Goal: Task Accomplishment & Management: Use online tool/utility

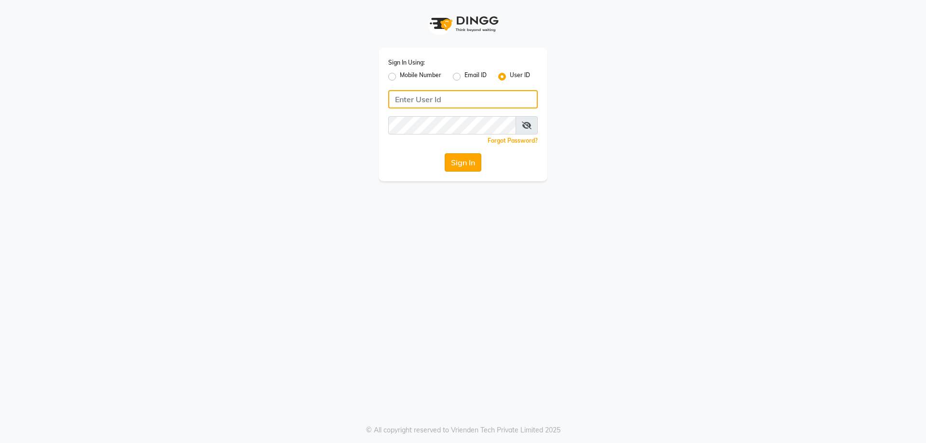
type input "e2553-20"
click at [459, 162] on button "Sign In" at bounding box center [463, 162] width 37 height 18
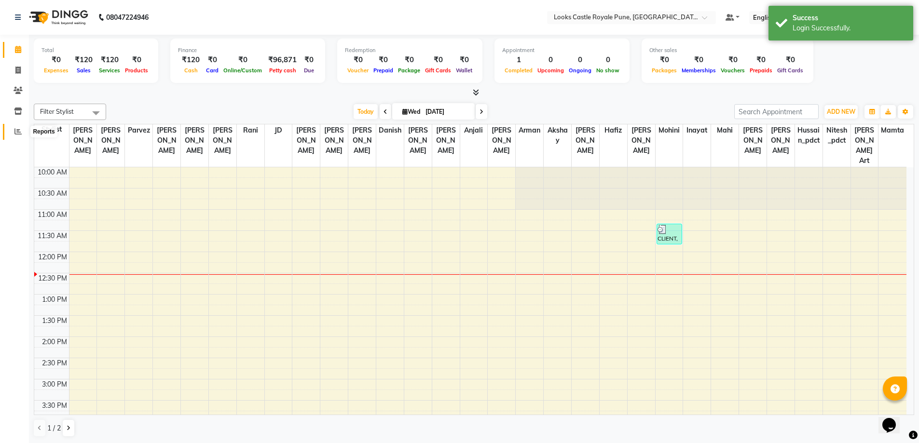
click at [20, 134] on icon at bounding box center [17, 131] width 7 height 7
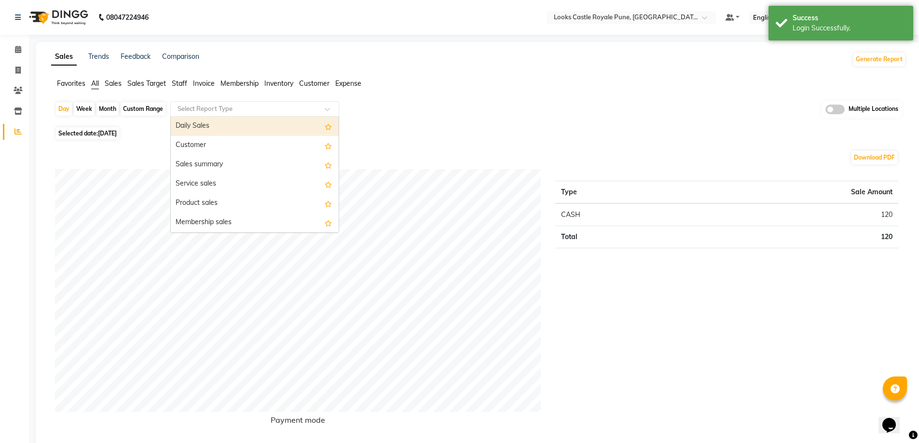
click at [203, 106] on input "text" at bounding box center [245, 109] width 139 height 10
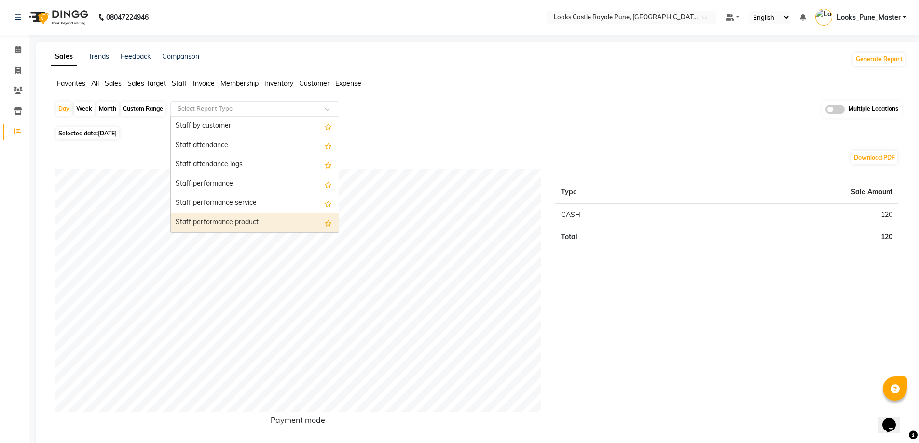
scroll to position [366, 0]
click at [216, 222] on div "Staff combined summary" at bounding box center [255, 222] width 168 height 19
select select "full_report"
select select "csv"
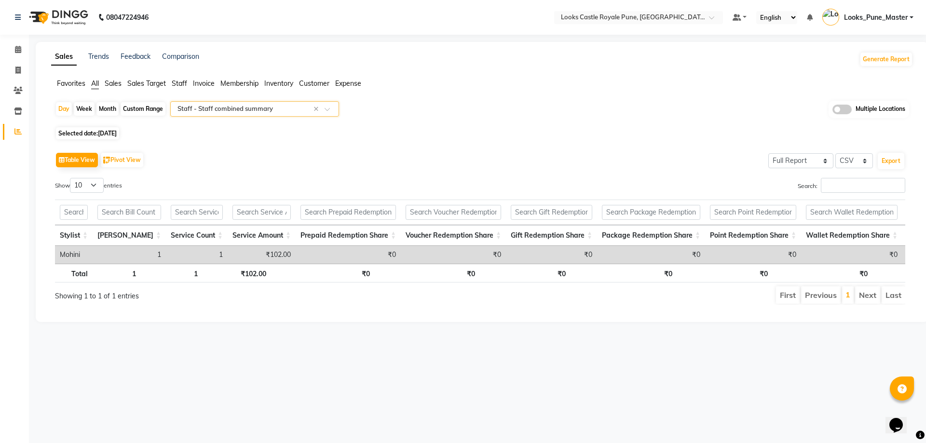
click at [152, 107] on div "Custom Range" at bounding box center [143, 109] width 45 height 14
select select "9"
select select "2025"
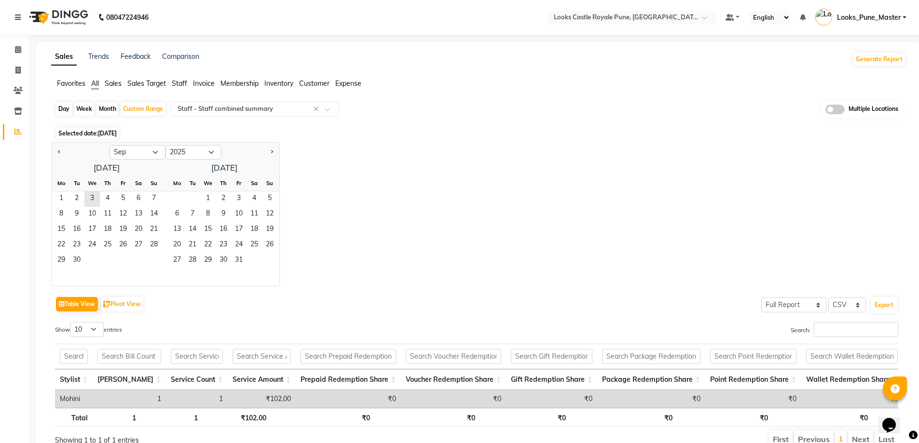
click at [54, 150] on div at bounding box center [81, 152] width 58 height 15
click at [60, 149] on button "Previous month" at bounding box center [59, 152] width 8 height 15
select select "8"
click at [118, 200] on span "1" at bounding box center [122, 198] width 15 height 15
click at [185, 201] on span "2" at bounding box center [192, 198] width 15 height 15
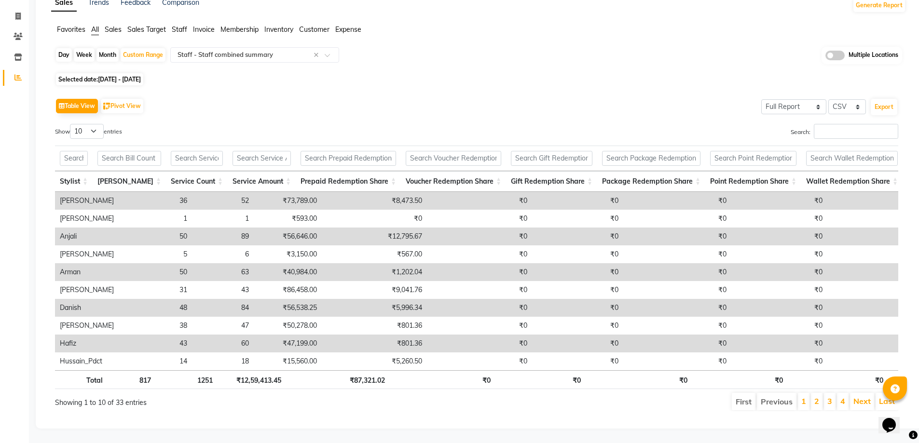
scroll to position [0, 0]
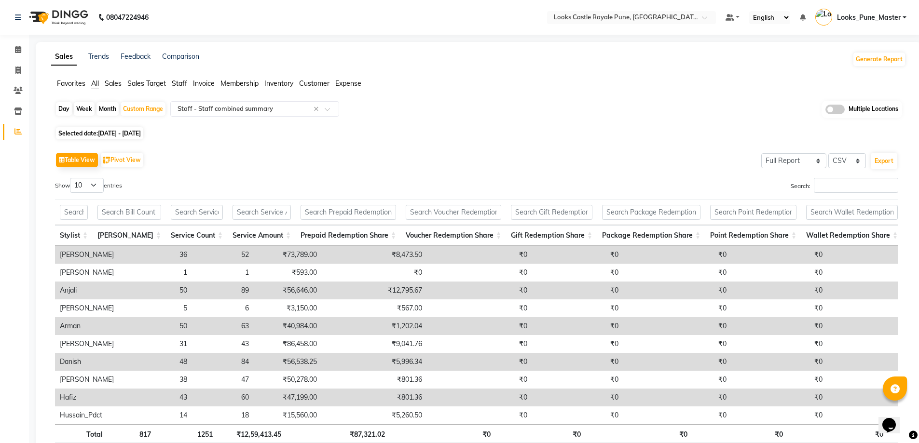
click at [832, 112] on span at bounding box center [834, 110] width 19 height 10
click at [825, 111] on input "checkbox" at bounding box center [825, 111] width 0 height 0
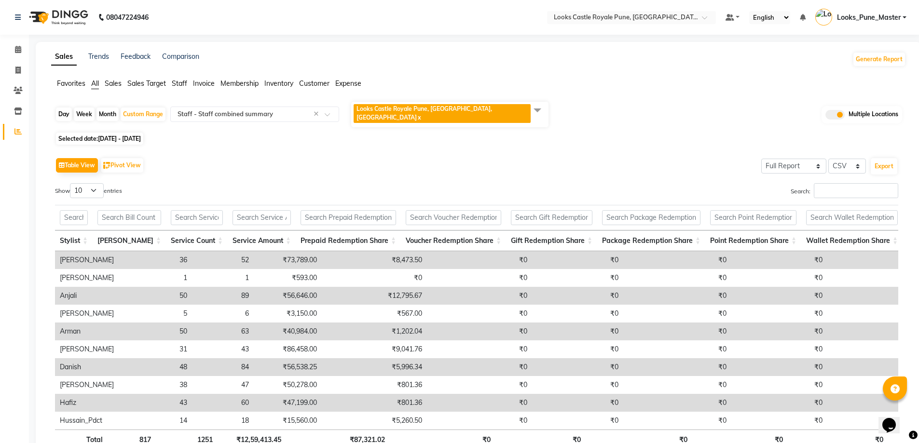
click at [451, 124] on div "Day Week Month Custom Range Select Report Type × Staff - Staff combined summary…" at bounding box center [478, 115] width 847 height 29
click at [448, 105] on span "Looks Castle Royale Pune, [GEOGRAPHIC_DATA], [GEOGRAPHIC_DATA] x" at bounding box center [441, 113] width 177 height 19
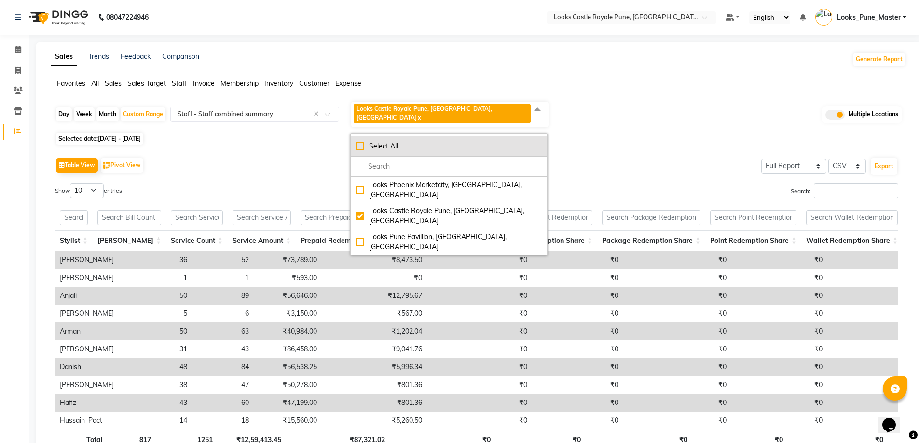
click at [359, 141] on div "Select All" at bounding box center [448, 146] width 187 height 10
checkbox input "true"
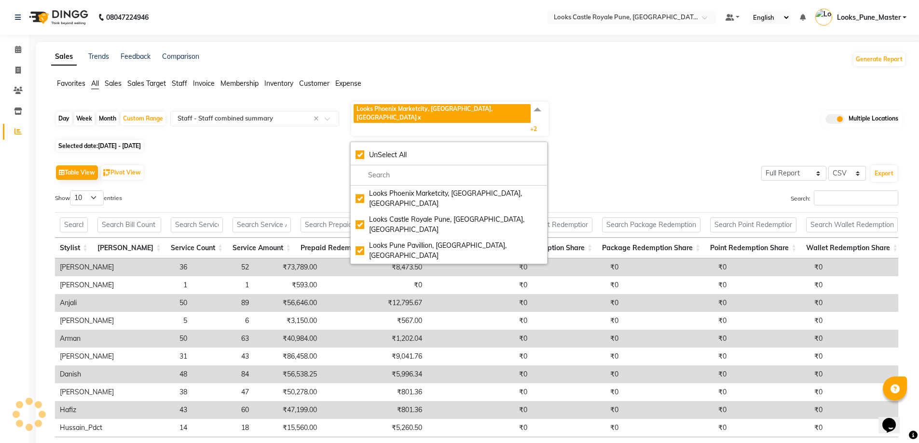
click at [331, 139] on div "Day Week Month Custom Range Select Report Type × Staff - Staff combined summary…" at bounding box center [478, 293] width 854 height 385
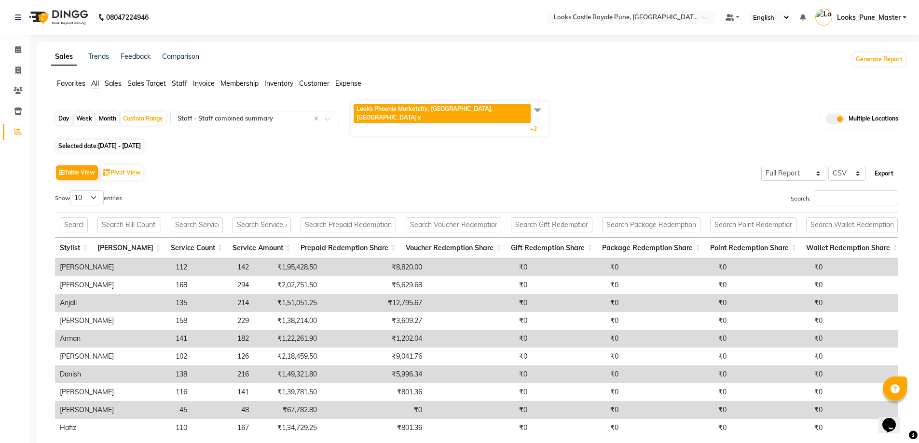
click at [882, 165] on button "Export" at bounding box center [883, 173] width 27 height 16
click at [882, 59] on button "Generate Report" at bounding box center [879, 60] width 52 height 14
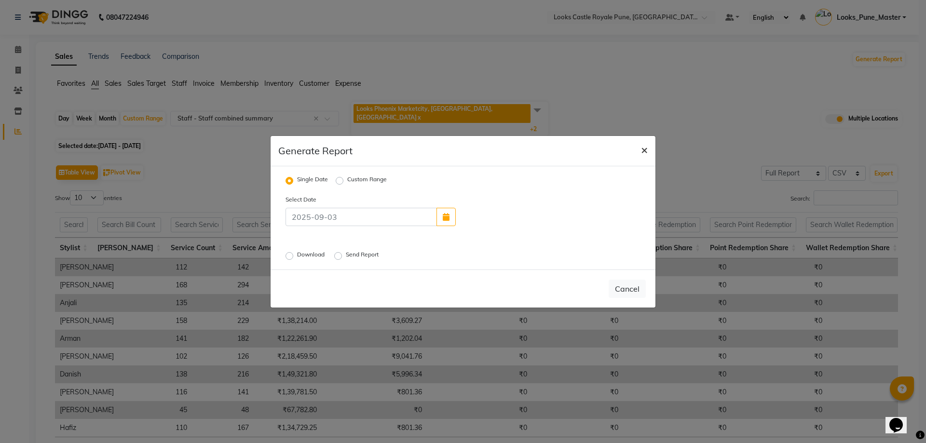
click at [646, 147] on span "×" at bounding box center [644, 149] width 7 height 14
